Goal: Transaction & Acquisition: Purchase product/service

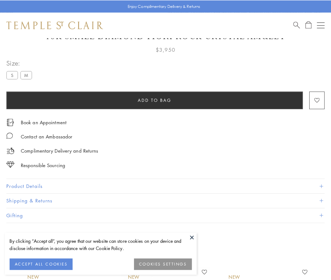
scroll to position [37, 0]
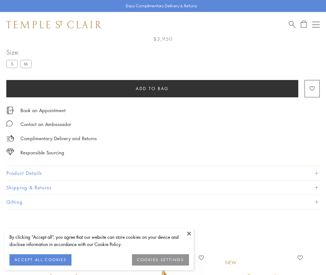
click at [152, 88] on span "Add to bag" at bounding box center [152, 88] width 33 height 7
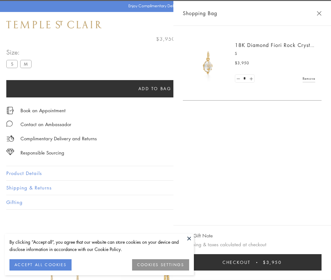
click at [274, 262] on button "Checkout $3,950" at bounding box center [252, 262] width 139 height 16
